Goal: Transaction & Acquisition: Purchase product/service

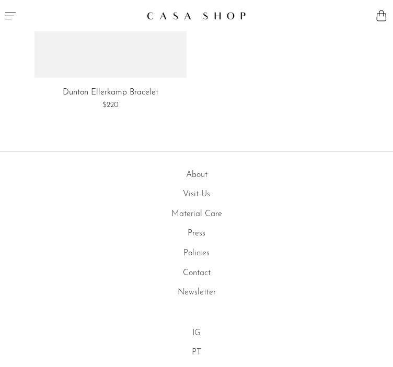
scroll to position [1783, 0]
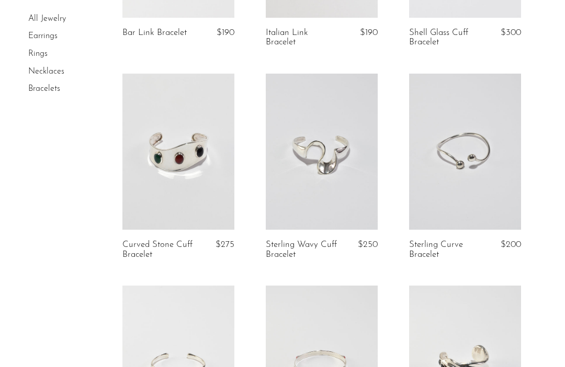
scroll to position [449, 0]
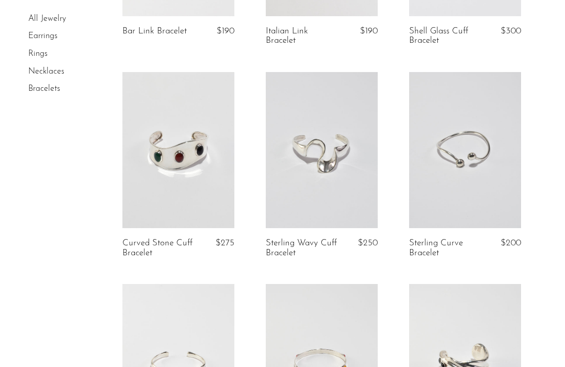
click at [44, 72] on link "Necklaces" at bounding box center [46, 71] width 36 height 8
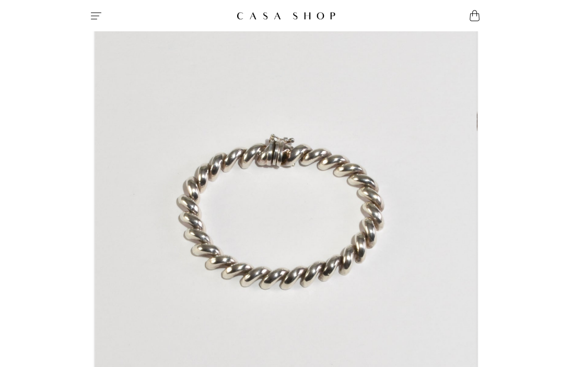
scroll to position [75, 0]
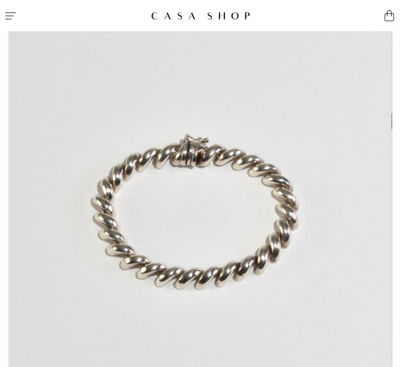
click at [393, 123] on div at bounding box center [202, 210] width 384 height 383
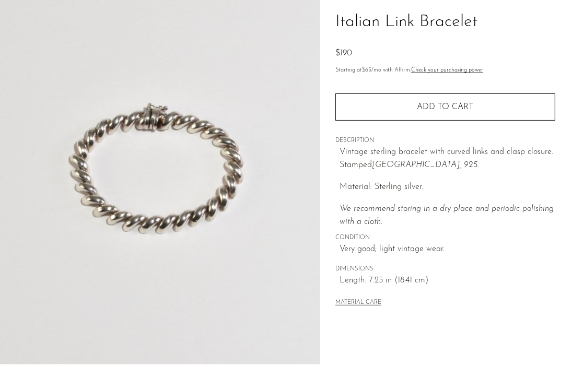
scroll to position [313, 0]
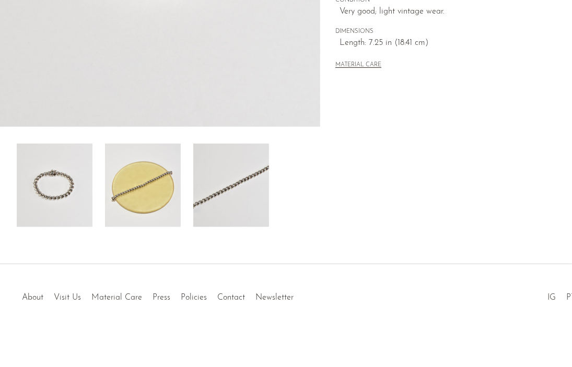
click at [155, 184] on img at bounding box center [143, 186] width 76 height 84
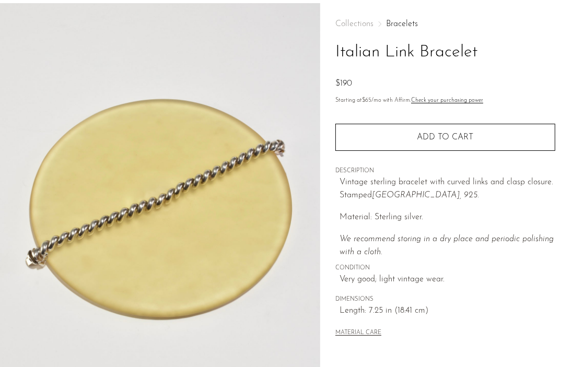
scroll to position [64, 0]
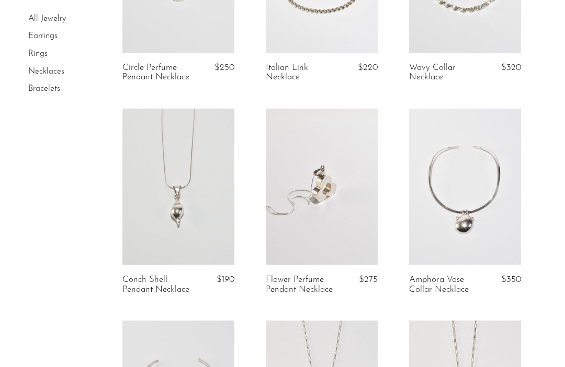
scroll to position [743, 0]
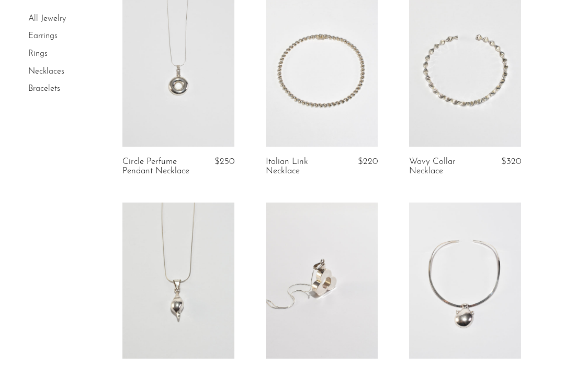
click at [305, 118] on link at bounding box center [322, 68] width 112 height 157
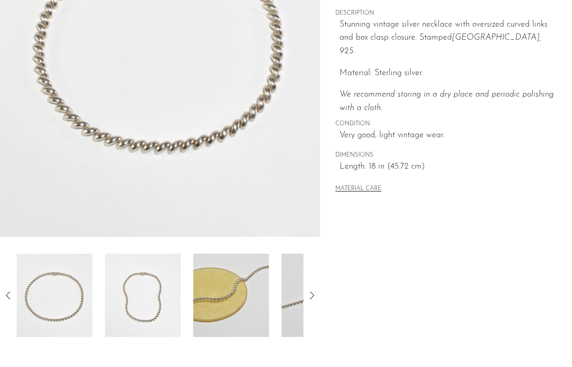
scroll to position [204, 0]
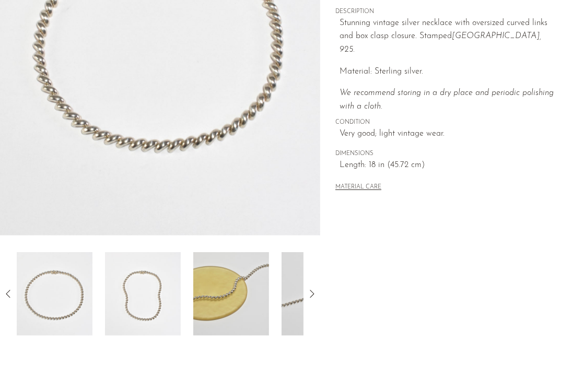
click at [152, 277] on img at bounding box center [143, 294] width 76 height 84
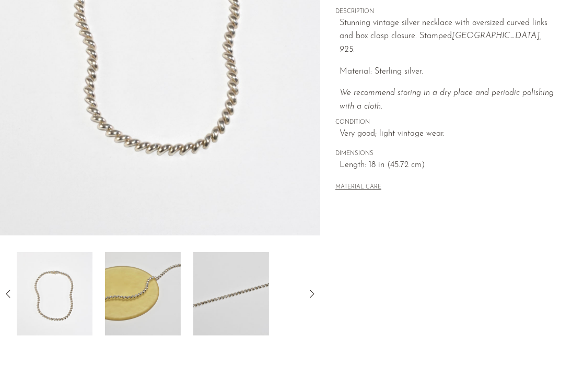
click at [147, 305] on img at bounding box center [143, 294] width 76 height 84
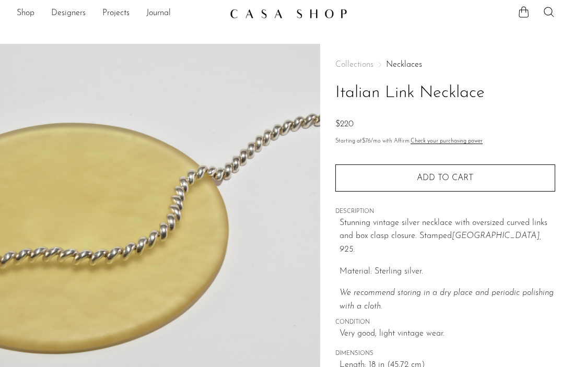
scroll to position [4, 0]
